Goal: Navigation & Orientation: Go to known website

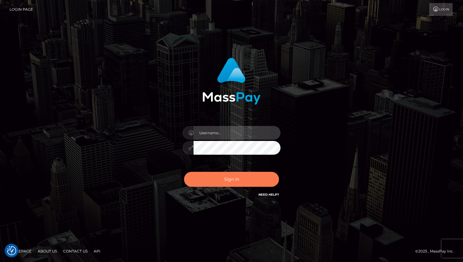
type input "[DOMAIN_NAME]"
click at [240, 182] on button "Sign in" at bounding box center [231, 179] width 95 height 15
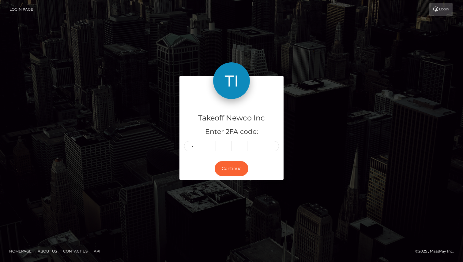
type input "7"
type input "8"
type input "0"
type input "4"
type input "1"
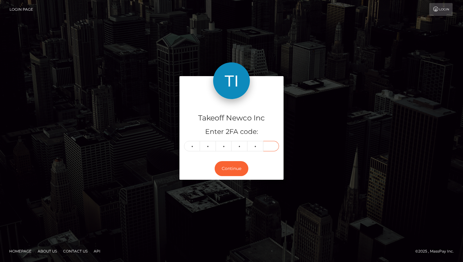
type input "0"
